Goal: Contribute content: Contribute content

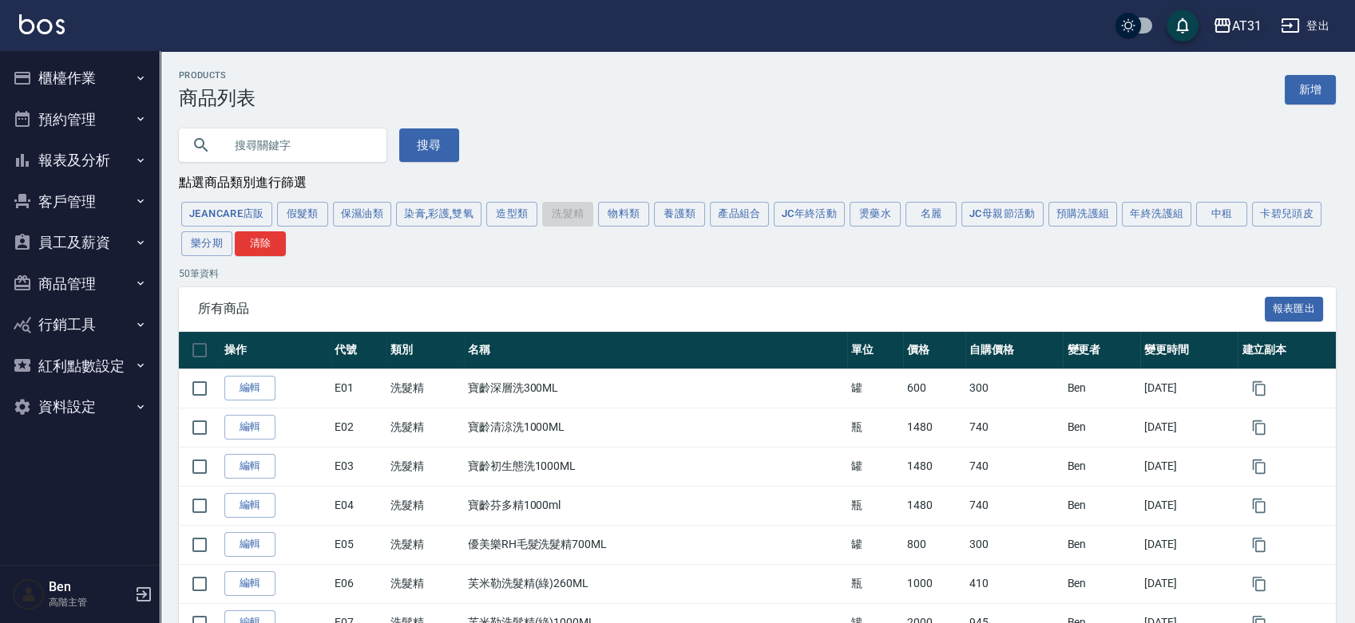
click at [1221, 35] on button "AT31" at bounding box center [1236, 26] width 61 height 33
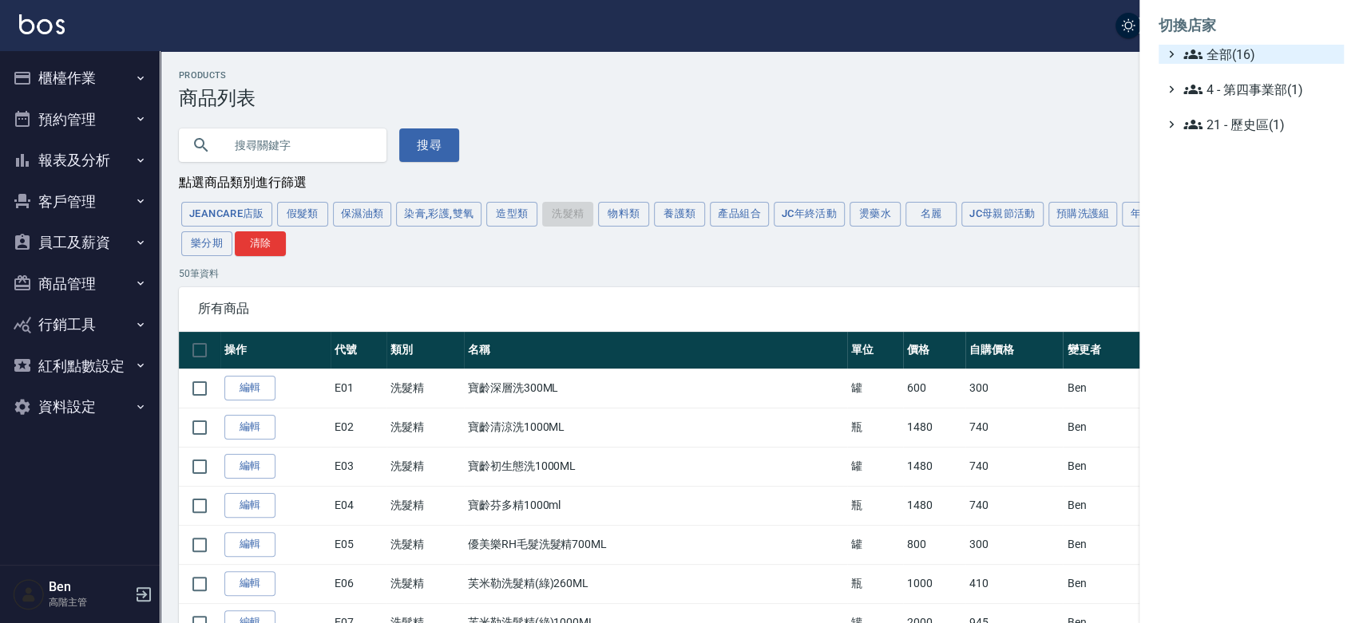
click at [1211, 53] on span "全部(16)" at bounding box center [1260, 54] width 154 height 19
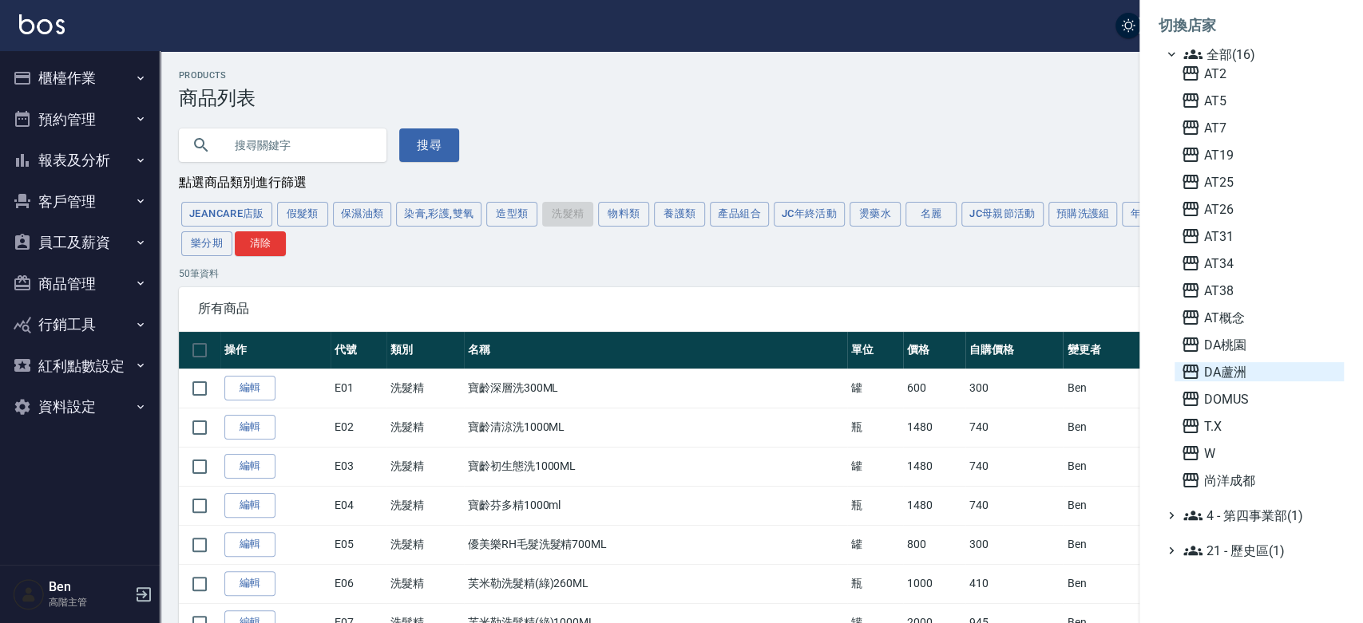
click at [1246, 366] on span "DA蘆洲" at bounding box center [1259, 371] width 156 height 19
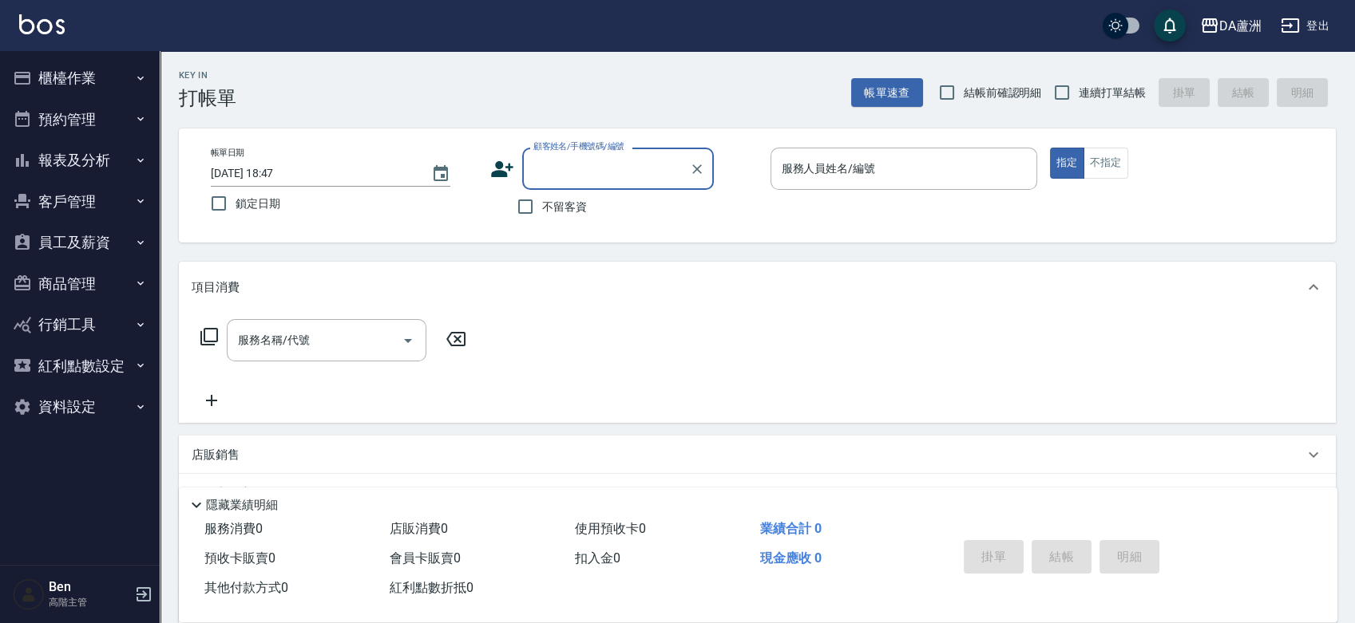
click at [72, 291] on button "商品管理" at bounding box center [79, 284] width 147 height 42
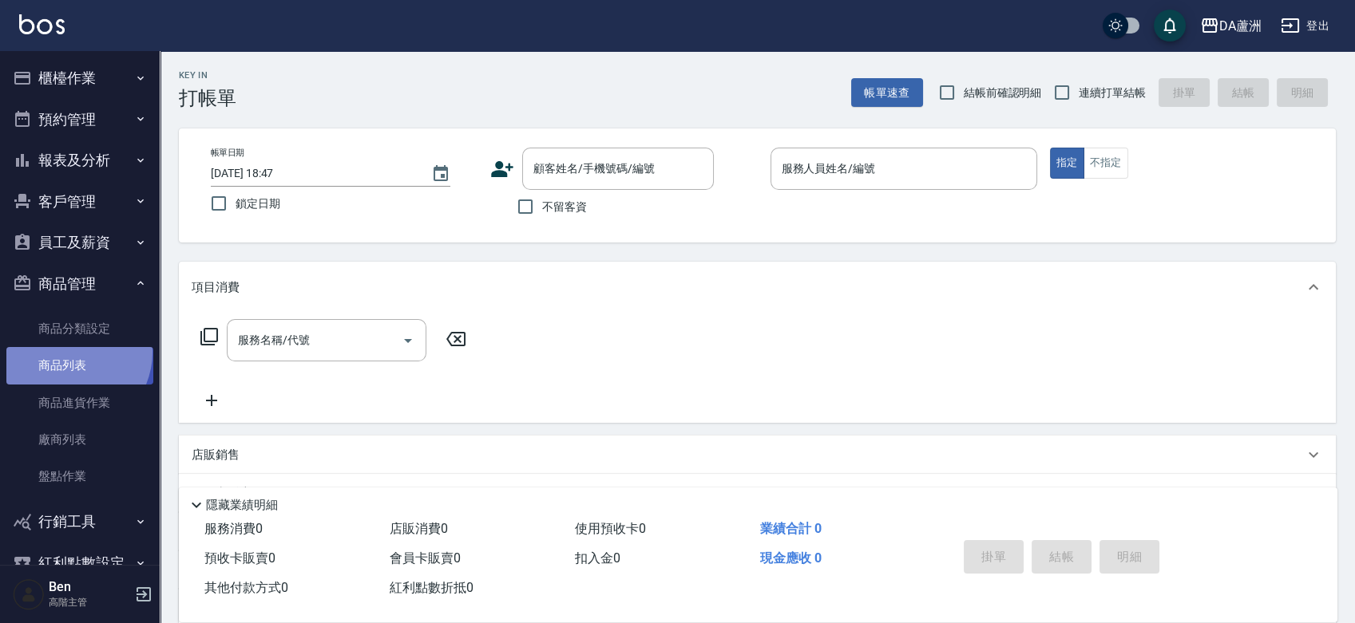
click at [70, 353] on link "商品列表" at bounding box center [79, 365] width 147 height 37
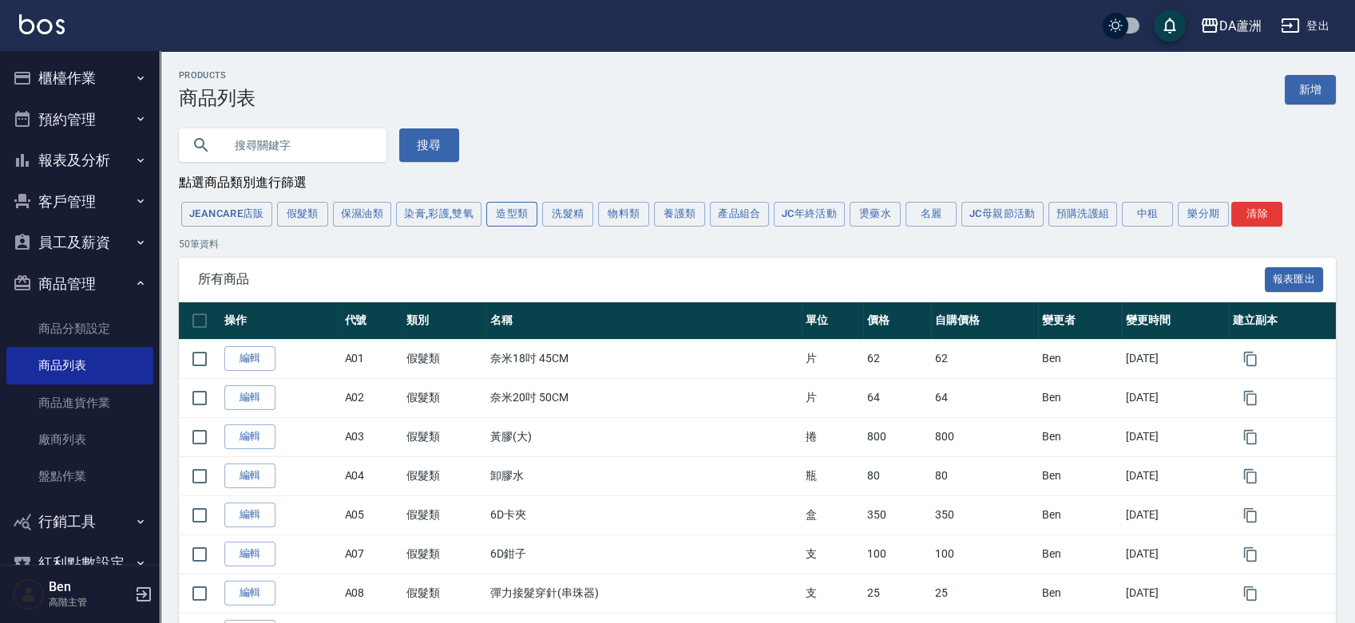
click at [514, 222] on button "造型類" at bounding box center [511, 214] width 51 height 25
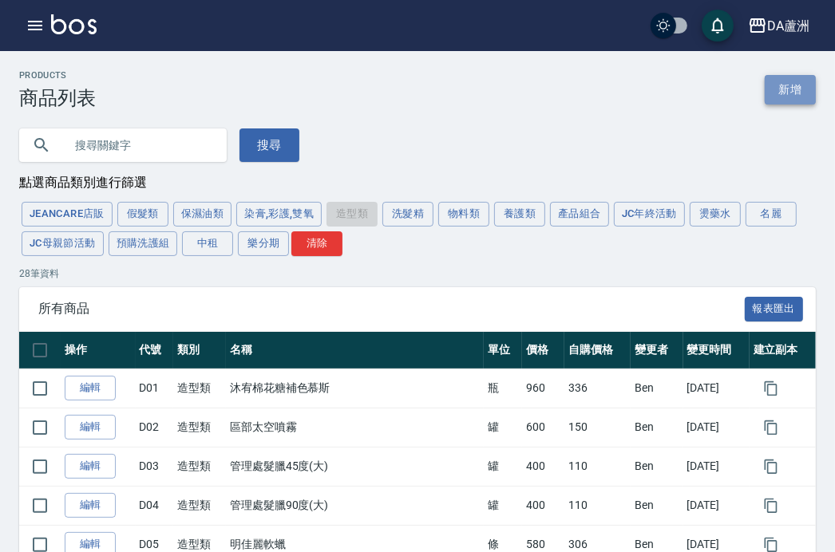
click at [786, 99] on link "新增" at bounding box center [790, 90] width 51 height 30
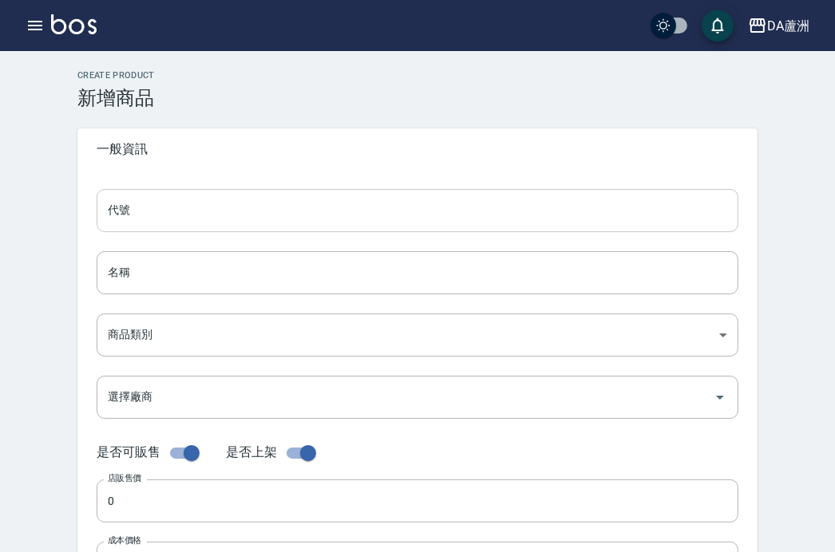
click at [246, 203] on input "代號" at bounding box center [418, 210] width 642 height 43
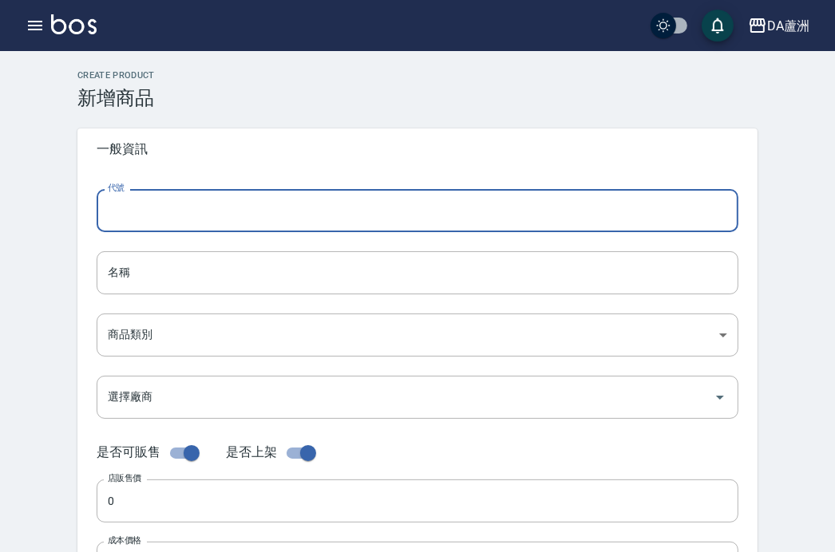
type input "ㄎ"
type input "D29"
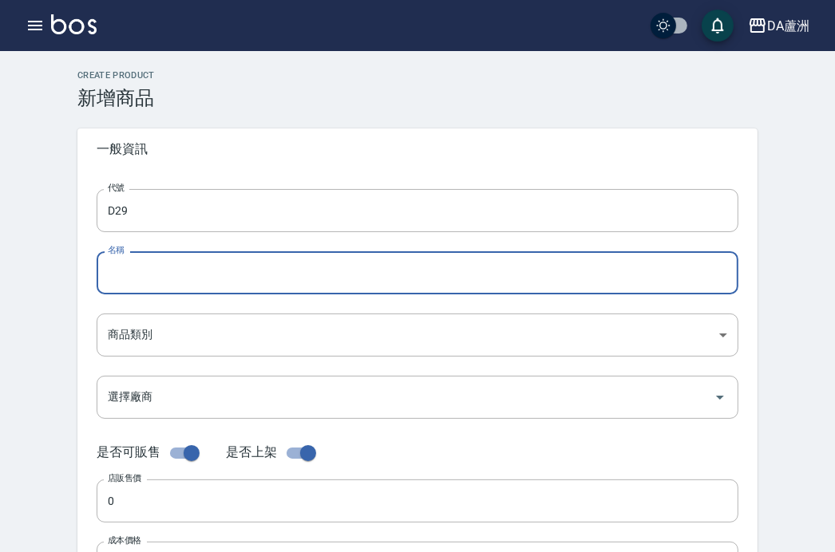
click at [105, 272] on input "名稱" at bounding box center [418, 272] width 642 height 43
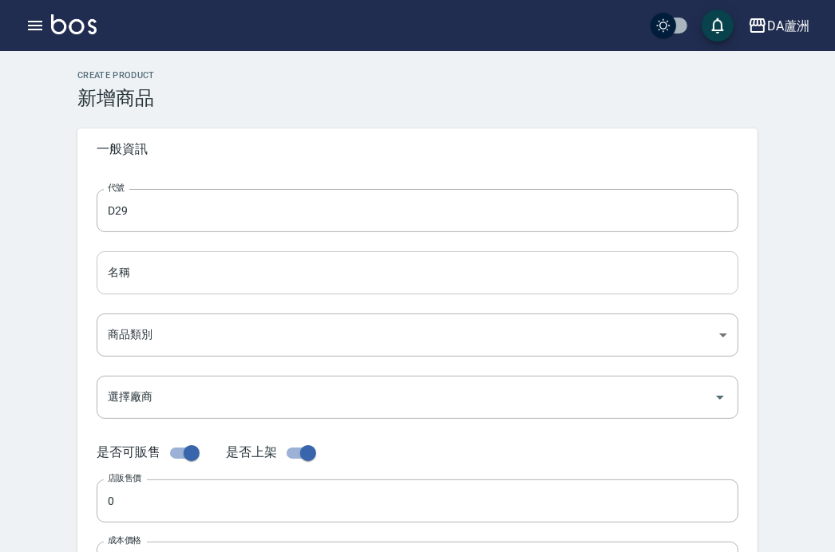
click at [194, 272] on input "名稱" at bounding box center [418, 272] width 642 height 43
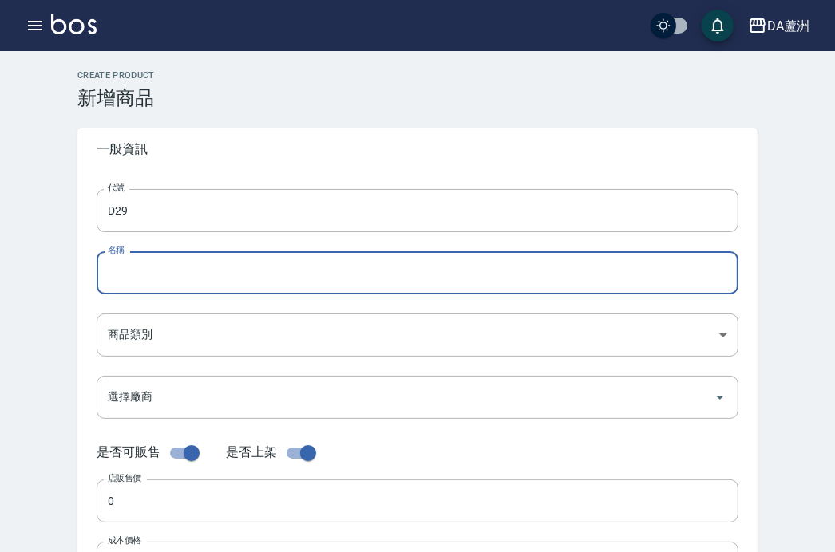
paste input "Jc 油頭髮蠟"
type input "Jc 油頭髮蠟"
click at [137, 324] on body "DA蘆洲 登出 櫃檯作業 打帳單 帳單列表 掛單列表 座位開單 營業儀表板 現金收支登錄 高階收支登錄 材料自購登錄 每日結帳 排班表 現場電腦打卡 掃碼打卡…" at bounding box center [417, 551] width 835 height 1102
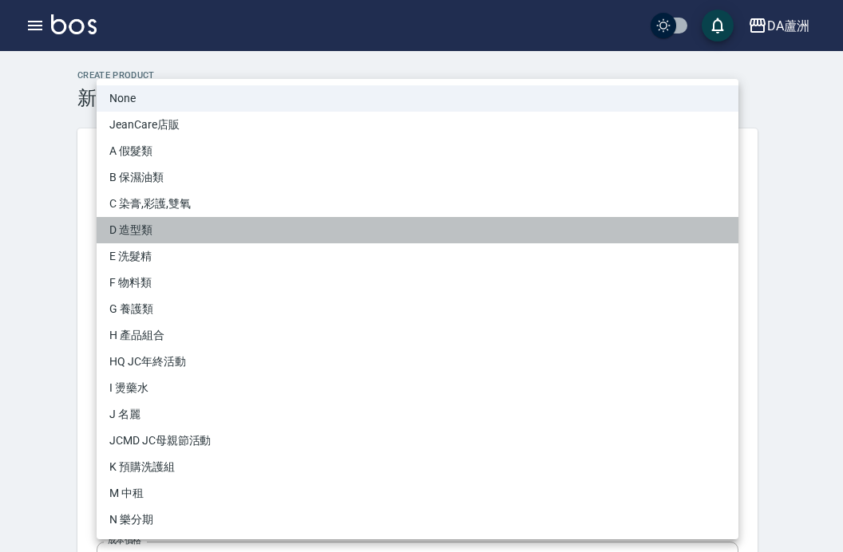
click at [175, 235] on li "D 造型類" at bounding box center [418, 230] width 642 height 26
type input "d64a9187-28f2-4301-b67f-5ec260aeab6d"
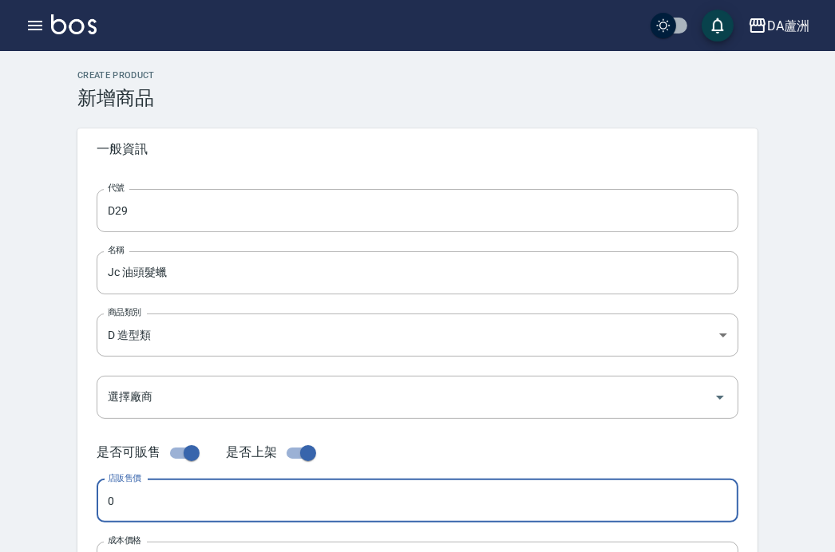
click at [153, 497] on input "0" at bounding box center [418, 501] width 642 height 43
type input "199"
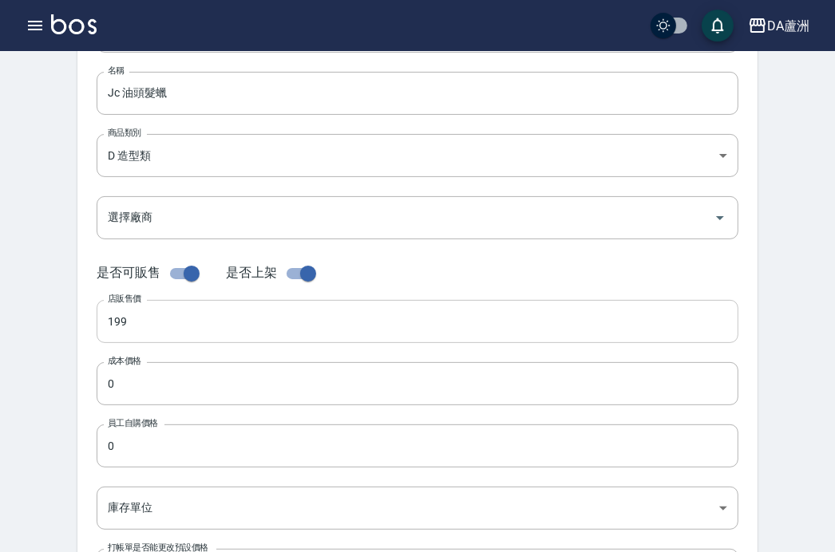
scroll to position [200, 0]
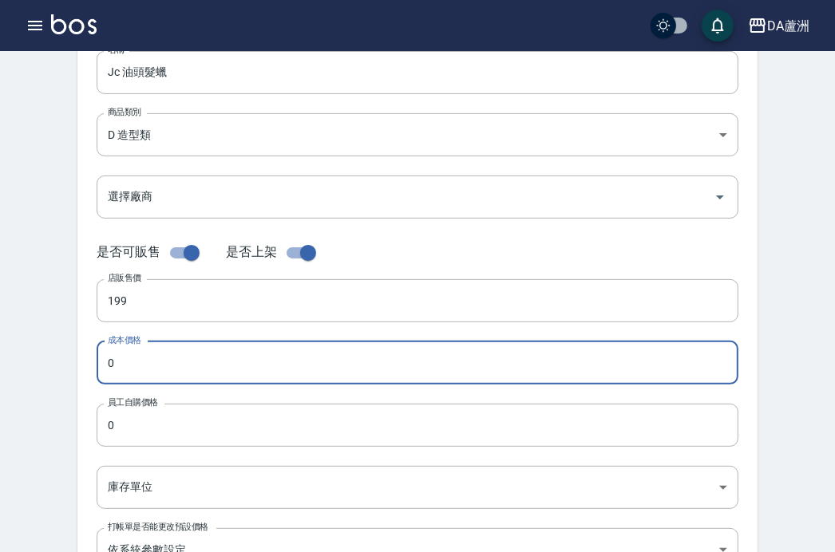
click at [121, 382] on input "0" at bounding box center [418, 363] width 642 height 43
type input "50"
click at [118, 420] on input "0" at bounding box center [418, 425] width 642 height 43
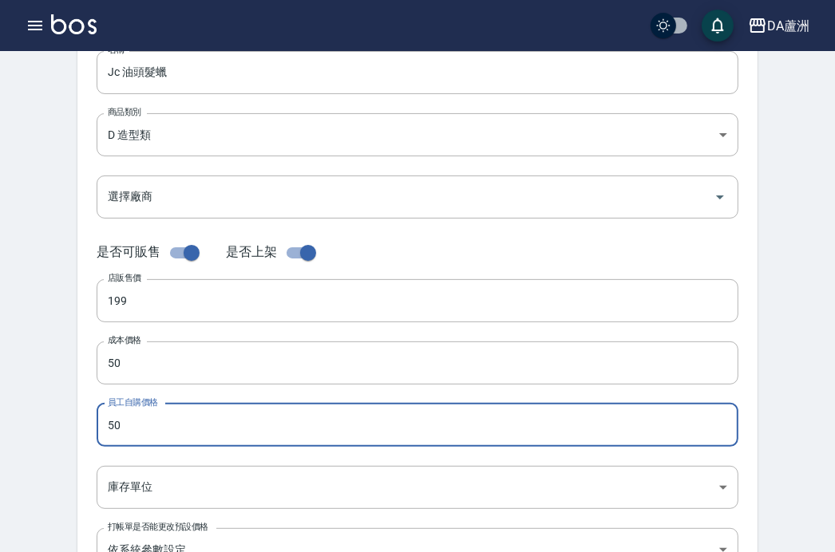
type input "50"
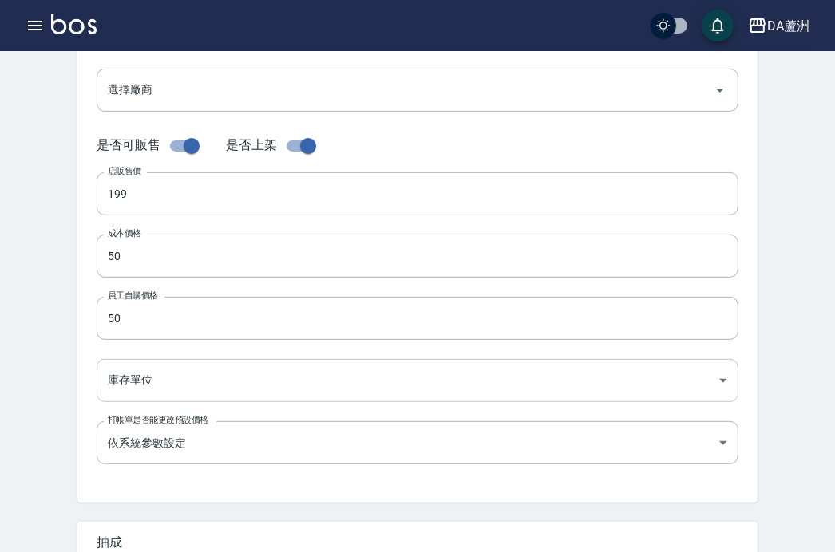
click at [127, 397] on body "DA蘆洲 登出 櫃檯作業 打帳單 帳單列表 掛單列表 座位開單 營業儀表板 現金收支登錄 高階收支登錄 材料自購登錄 每日結帳 排班表 現場電腦打卡 掃碼打卡…" at bounding box center [417, 244] width 835 height 1102
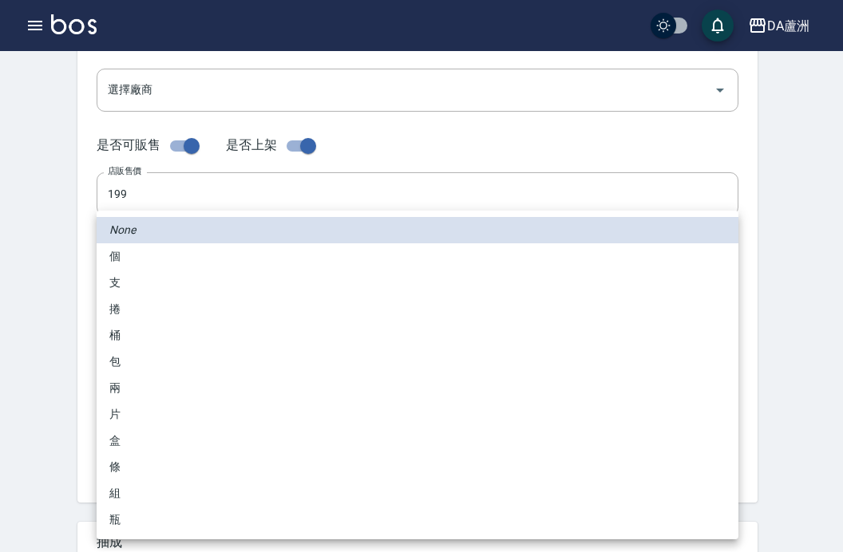
click at [131, 516] on li "瓶" at bounding box center [418, 520] width 642 height 26
type input "瓶"
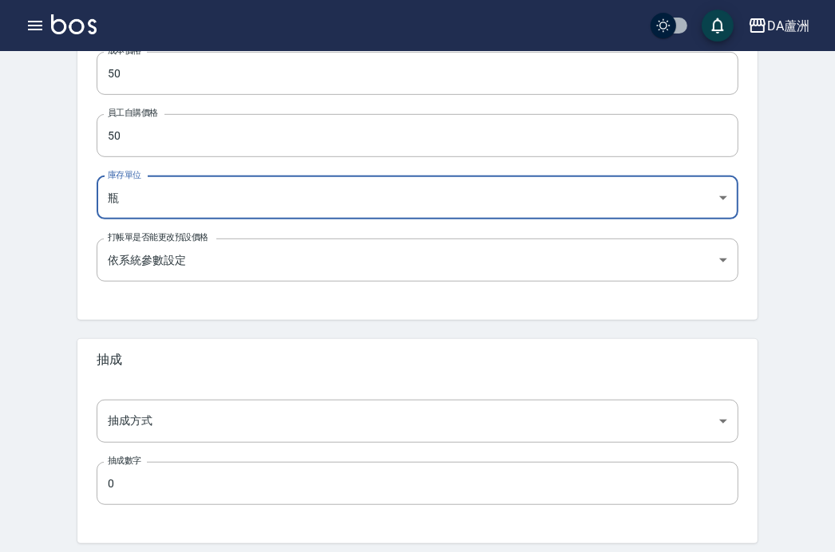
scroll to position [493, 0]
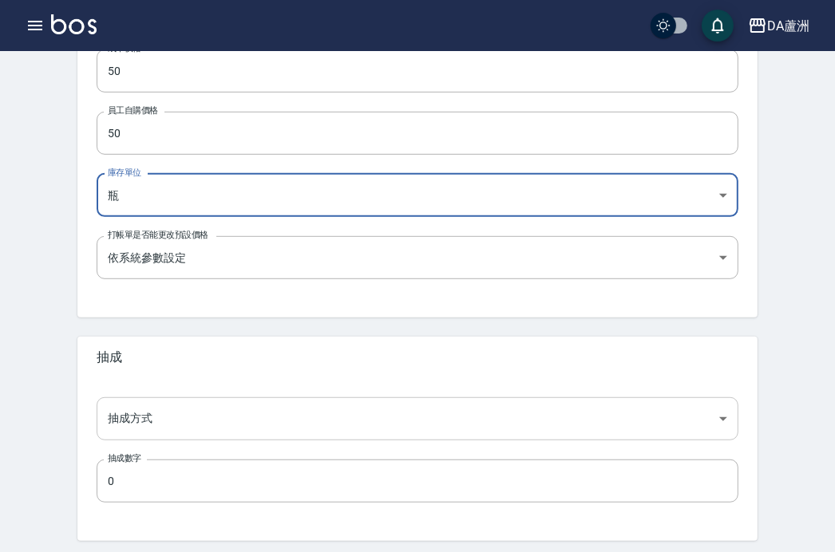
click at [141, 437] on body "DA蘆洲 登出 櫃檯作業 打帳單 帳單列表 掛單列表 座位開單 營業儀表板 現金收支登錄 高階收支登錄 材料自購登錄 每日結帳 排班表 現場電腦打卡 掃碼打卡…" at bounding box center [417, 58] width 835 height 1102
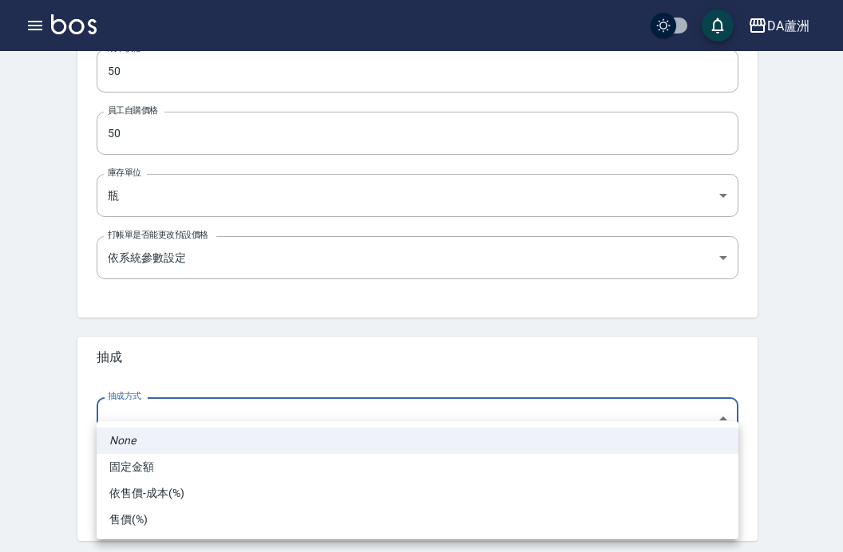
click at [140, 497] on li "依售價-成本(%)" at bounding box center [418, 494] width 642 height 26
type input "byCost"
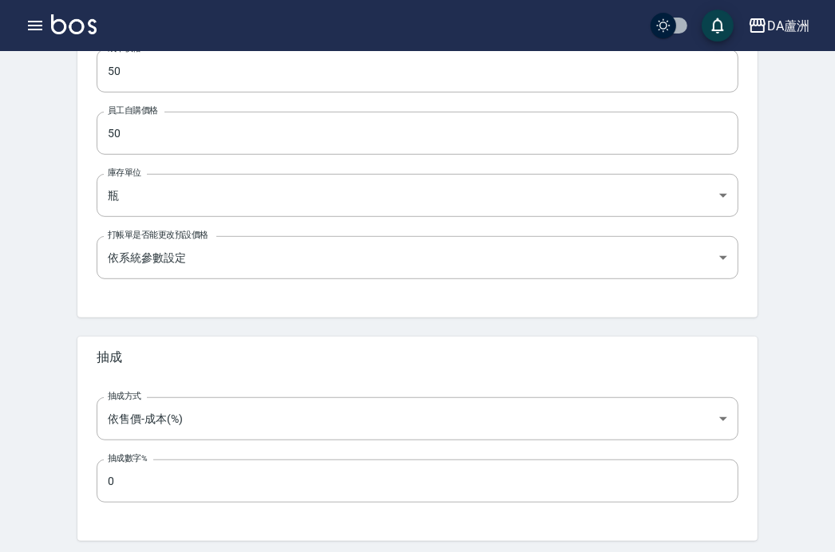
scroll to position [548, 0]
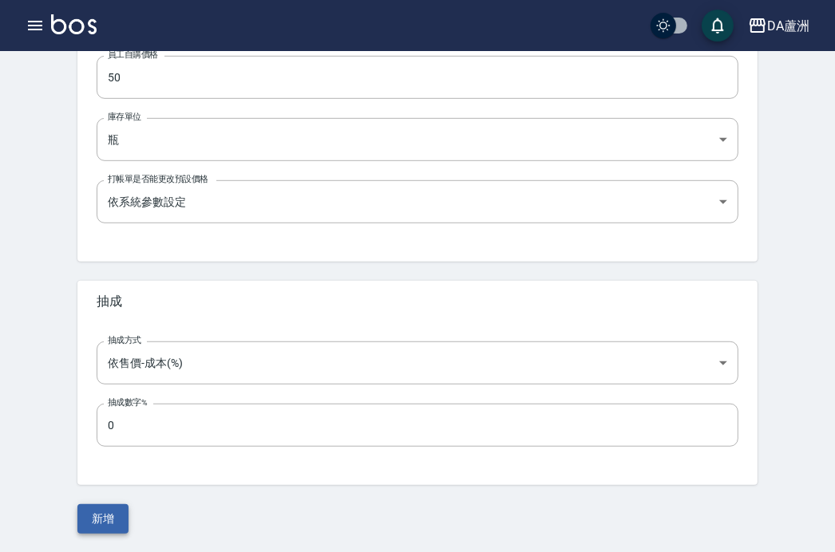
click at [103, 515] on button "新增" at bounding box center [102, 520] width 51 height 30
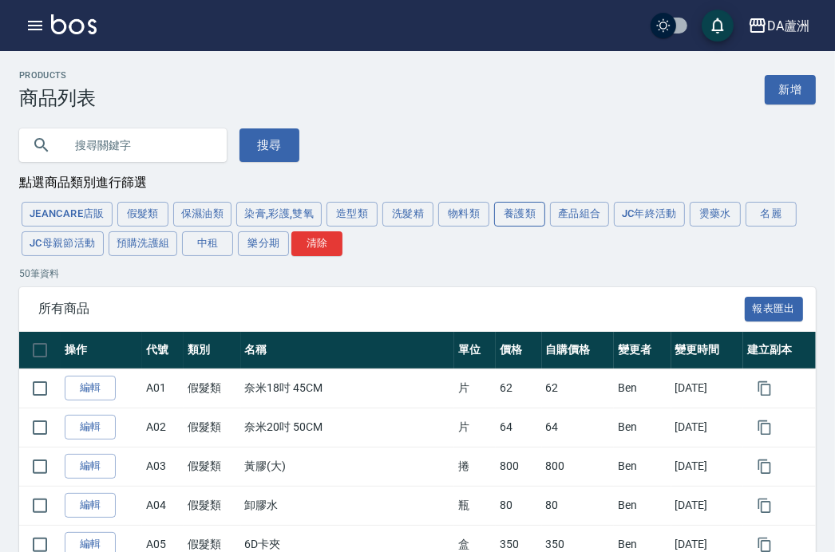
click at [517, 222] on button "養護類" at bounding box center [519, 214] width 51 height 25
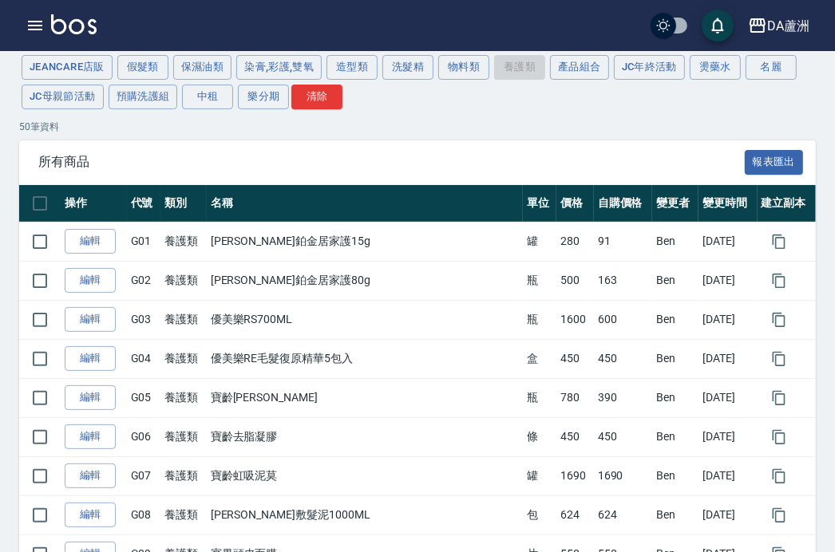
scroll to position [147, 0]
click at [260, 70] on button "染膏,彩護,雙氧" at bounding box center [278, 67] width 85 height 25
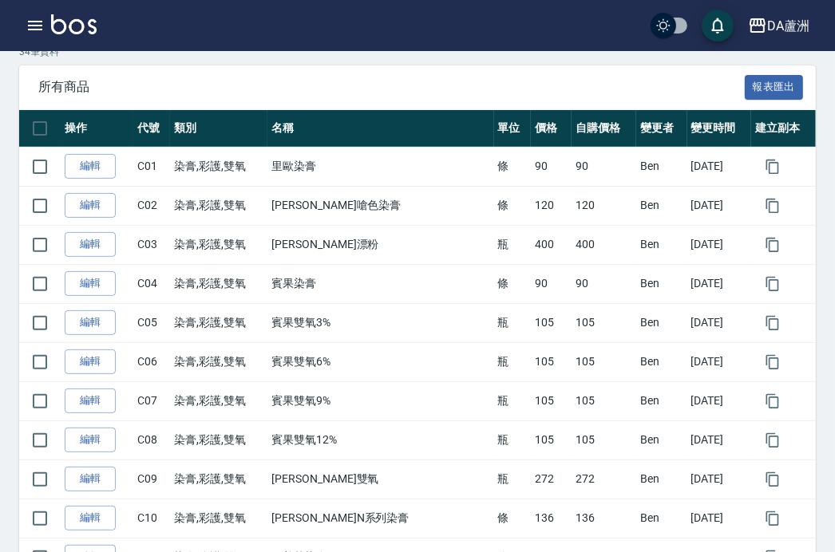
scroll to position [0, 0]
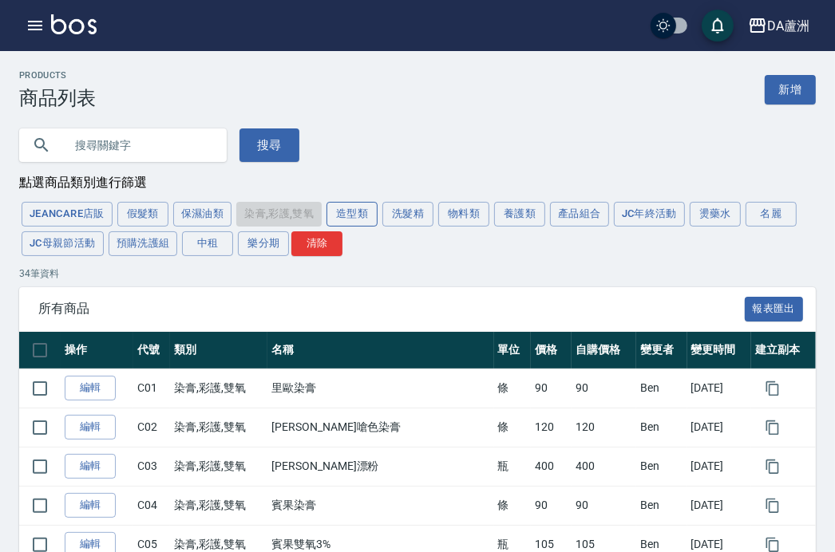
click at [362, 216] on button "造型類" at bounding box center [352, 214] width 51 height 25
click at [362, 216] on div "JeanCare店販 假髮類 保濕油類 染膏,彩護,雙氧 造型類 洗髮精 物料類 養護類 產品組合 JC年終活動 燙藥水 名麗 JC母親節活動 預購洗護組 中…" at bounding box center [417, 229] width 797 height 59
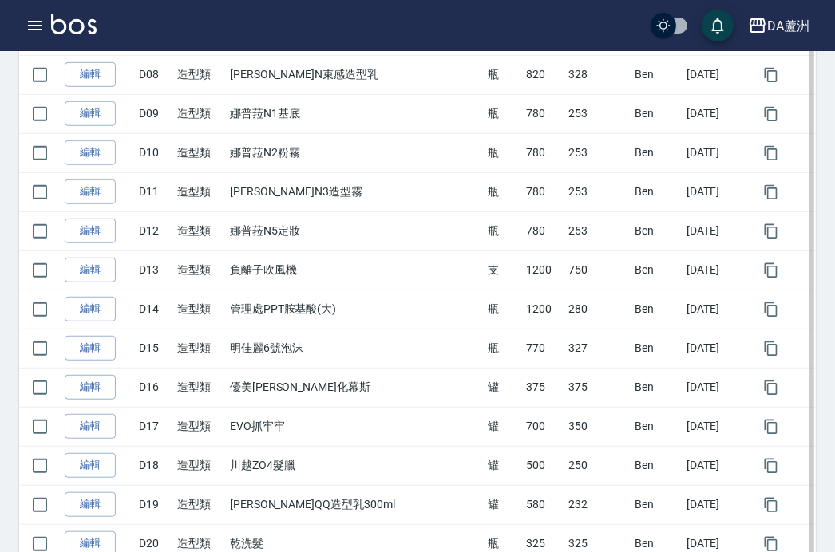
scroll to position [1024, 0]
